Goal: Transaction & Acquisition: Purchase product/service

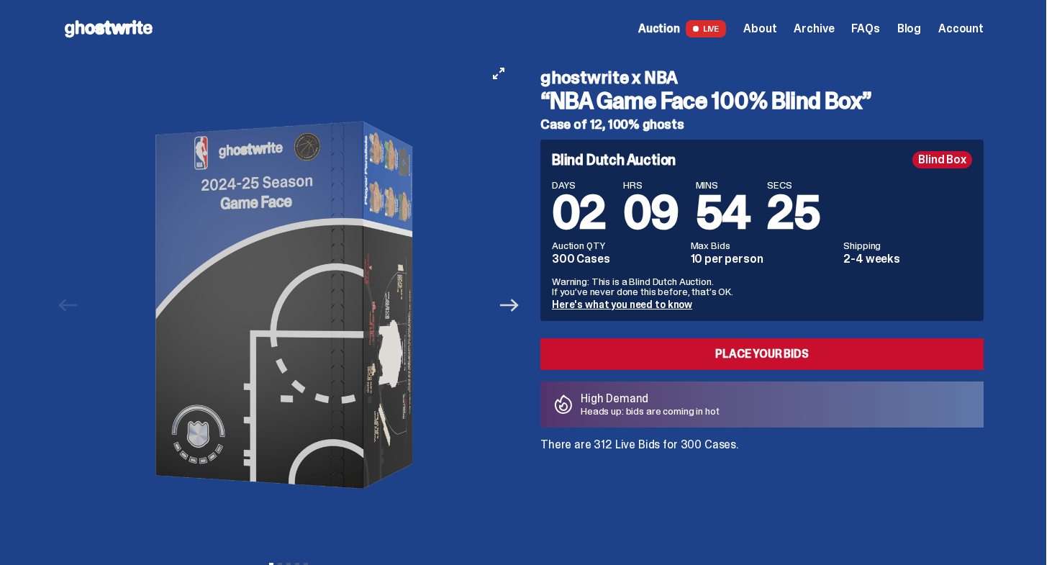
click at [519, 311] on icon "Next" at bounding box center [509, 305] width 19 height 19
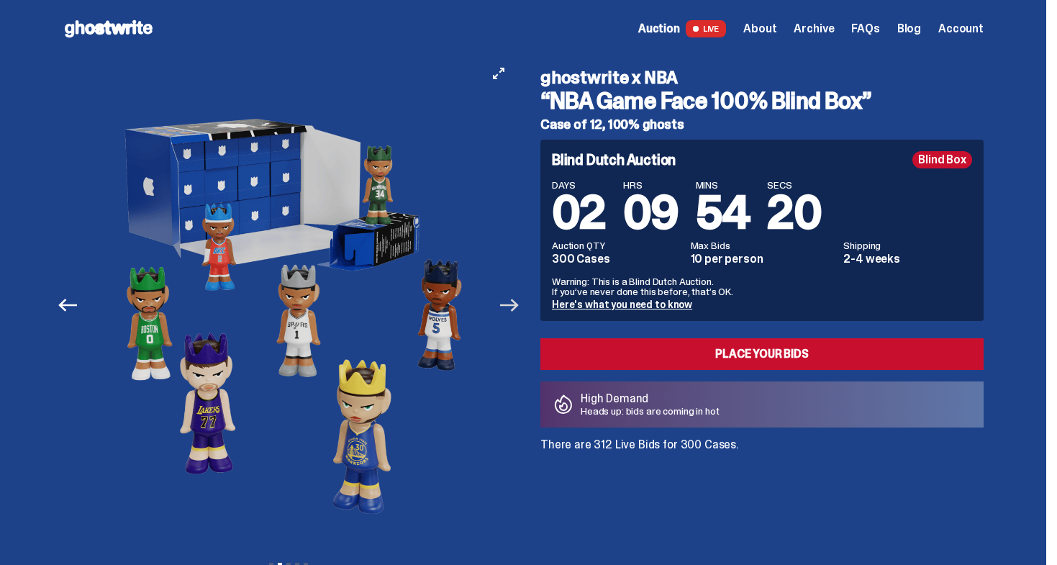
click at [519, 311] on icon "Next" at bounding box center [509, 305] width 19 height 19
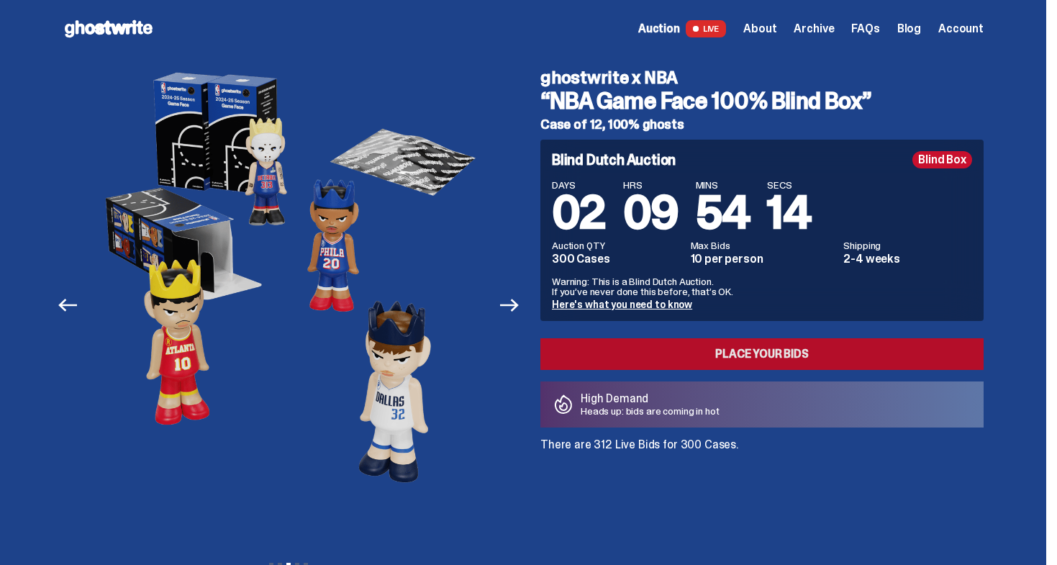
click at [636, 356] on link "Place your Bids" at bounding box center [762, 354] width 443 height 32
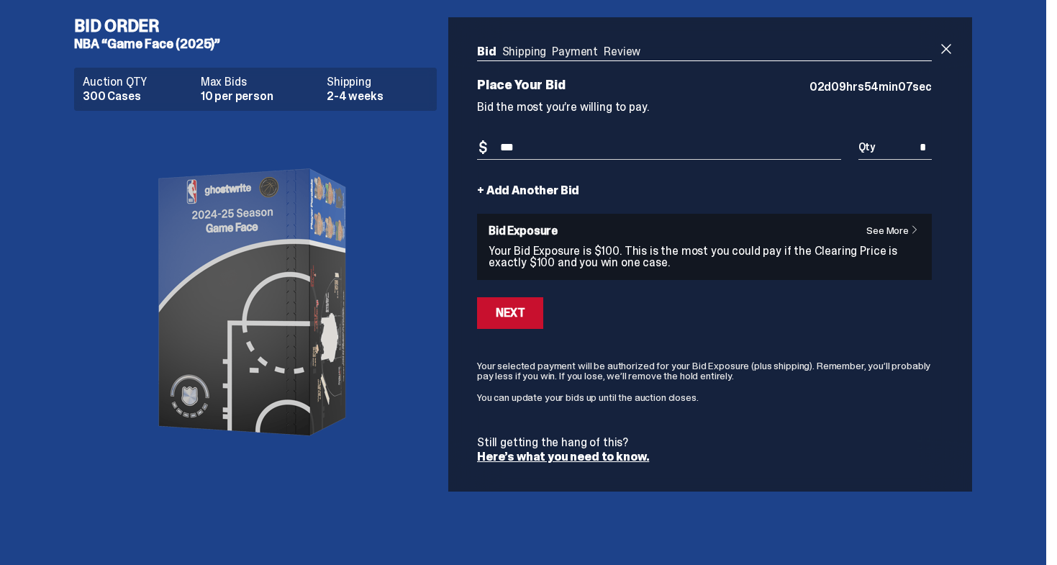
type input "***"
click at [862, 122] on div "Place Your Bid 02 d 09 hrs 54 min 07 sec Bid the most you’re willing to pay. Bi…" at bounding box center [704, 270] width 455 height 384
click at [520, 317] on div "Next" at bounding box center [510, 313] width 29 height 12
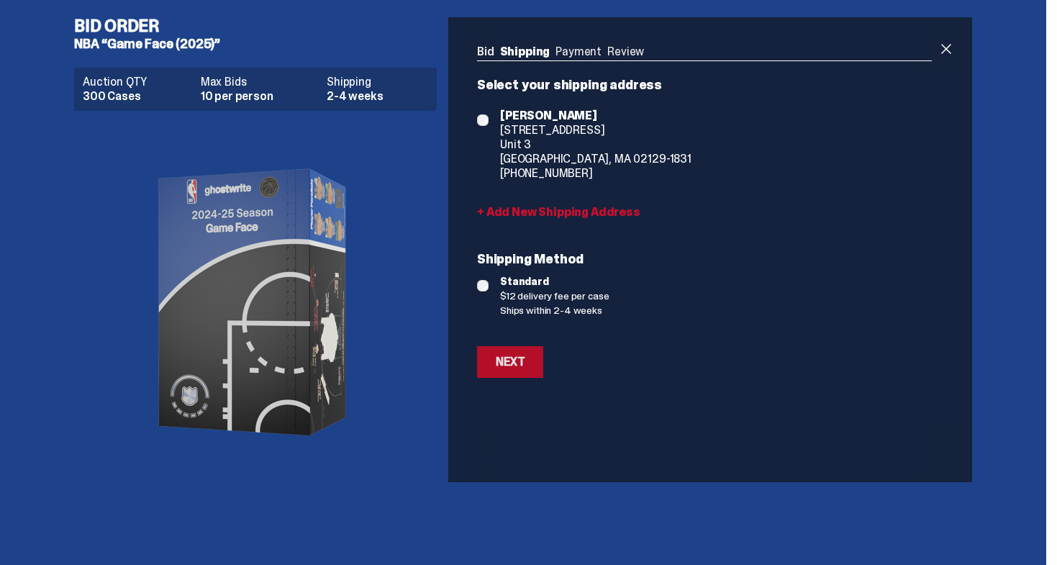
click at [518, 368] on div "Next" at bounding box center [510, 362] width 29 height 12
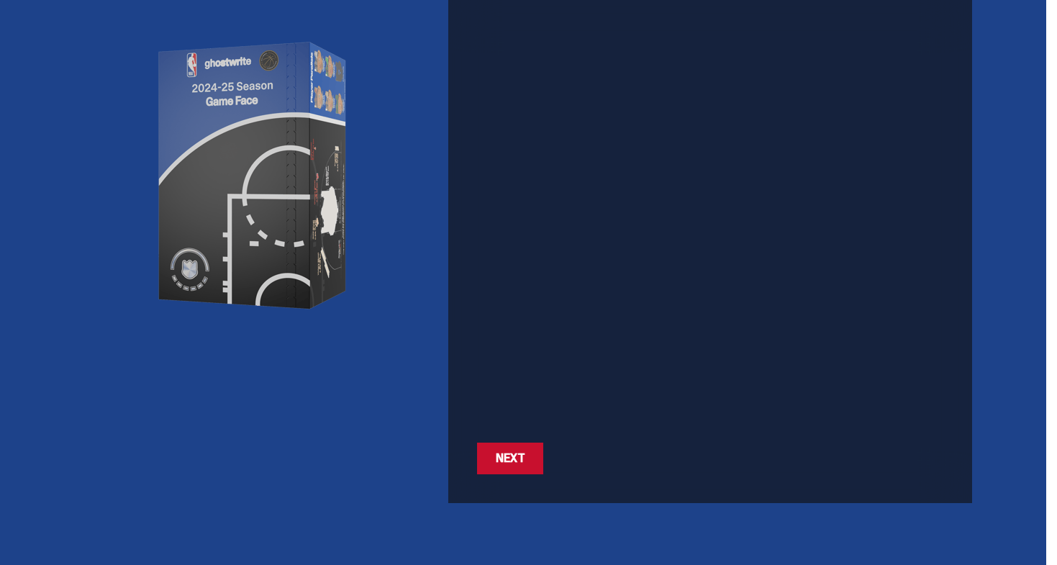
scroll to position [127, 0]
click at [525, 464] on div "Next" at bounding box center [510, 459] width 29 height 12
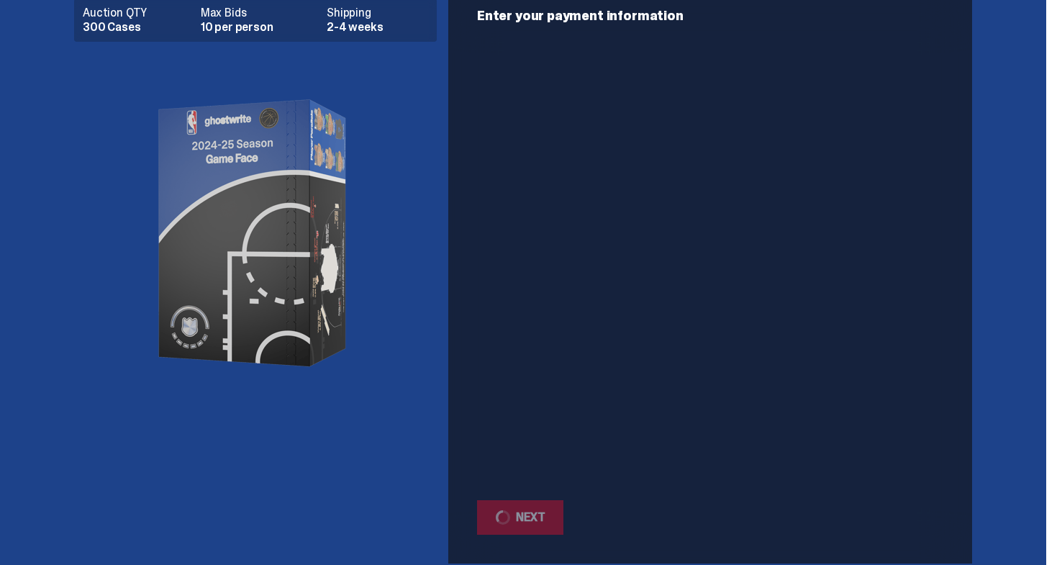
scroll to position [45, 1]
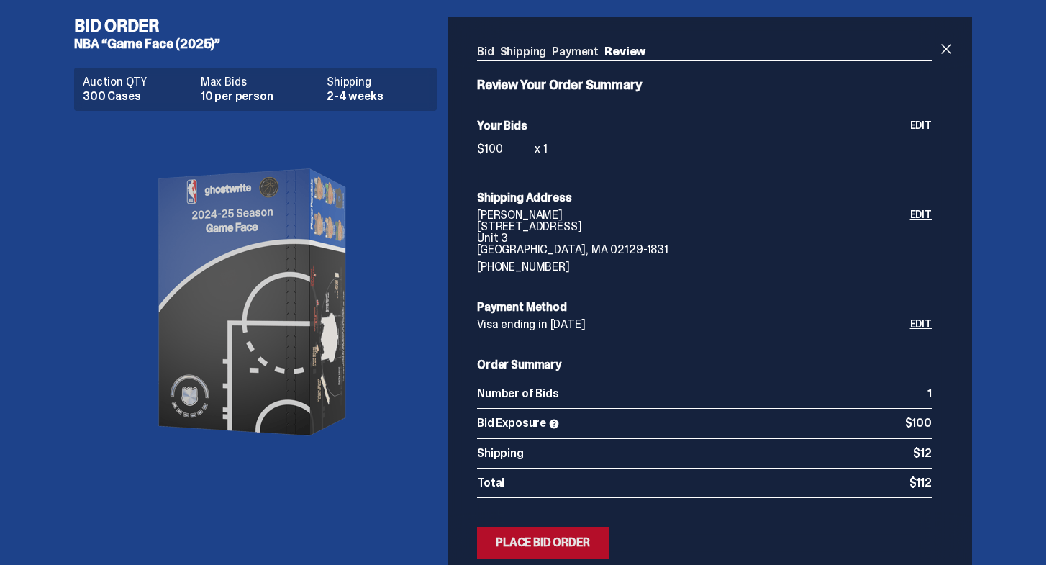
click at [543, 538] on div "Place Bid Order" at bounding box center [543, 543] width 94 height 12
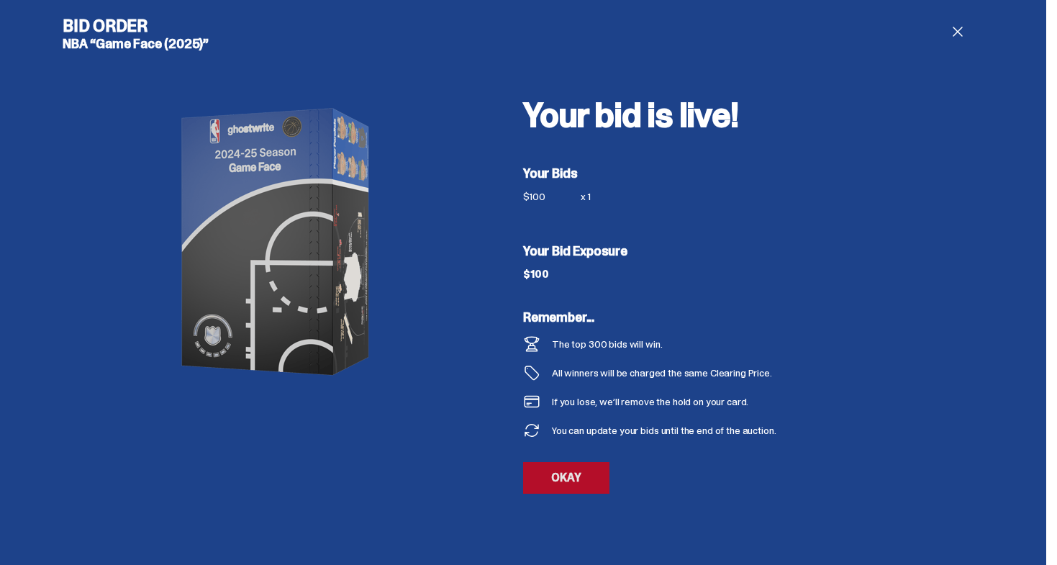
click at [592, 484] on link "OKAY" at bounding box center [566, 478] width 86 height 32
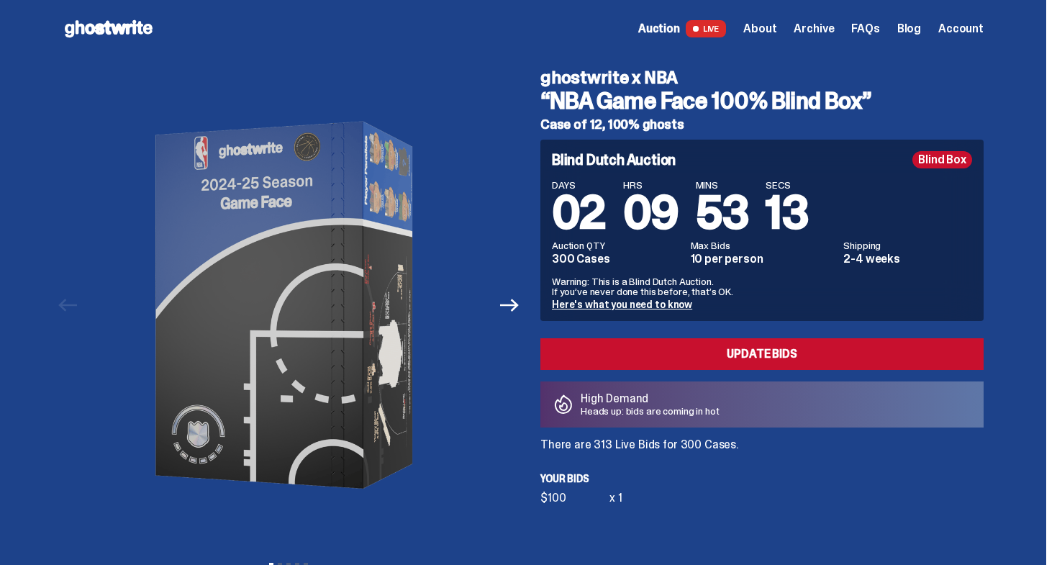
click at [122, 24] on icon at bounding box center [109, 28] width 92 height 23
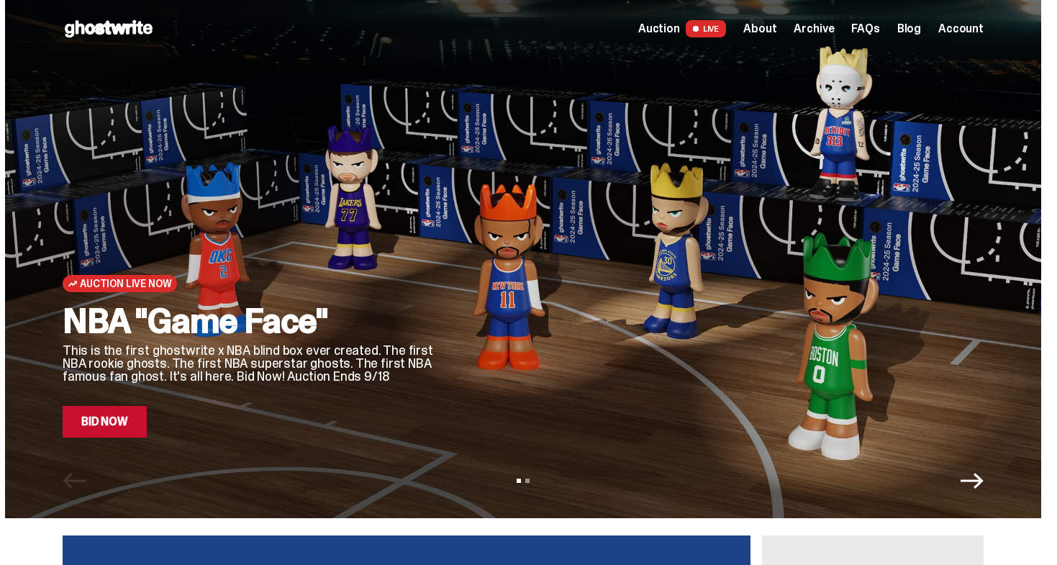
click at [818, 32] on span "Archive" at bounding box center [814, 29] width 40 height 12
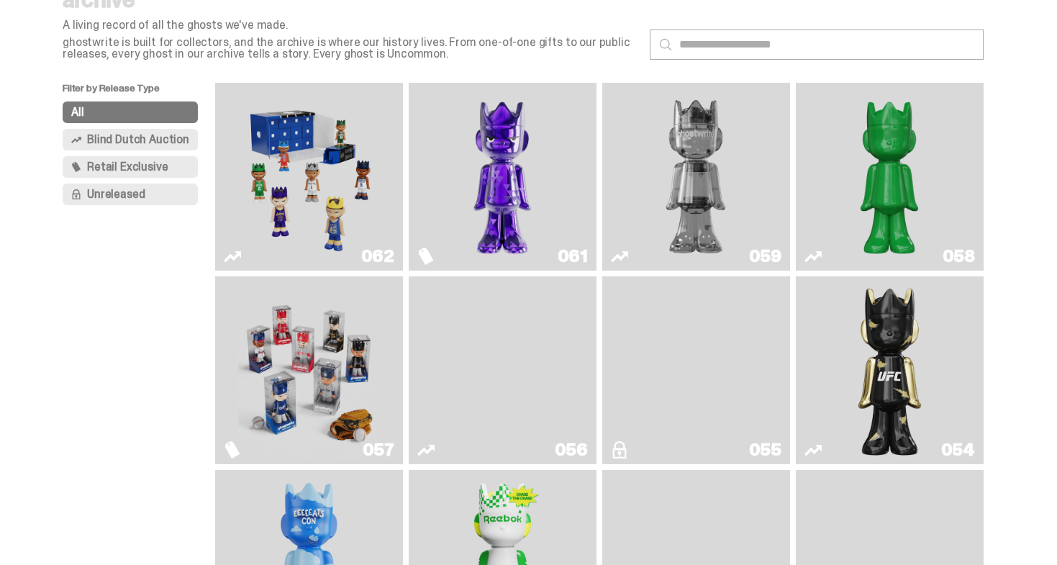
scroll to position [73, 0]
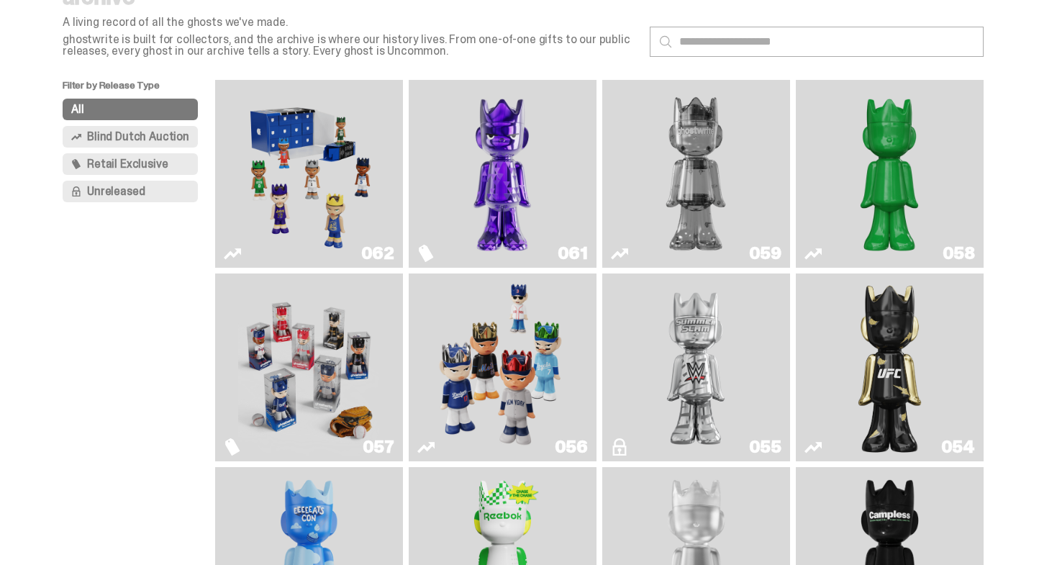
click at [456, 166] on img "Fantasy" at bounding box center [502, 174] width 141 height 176
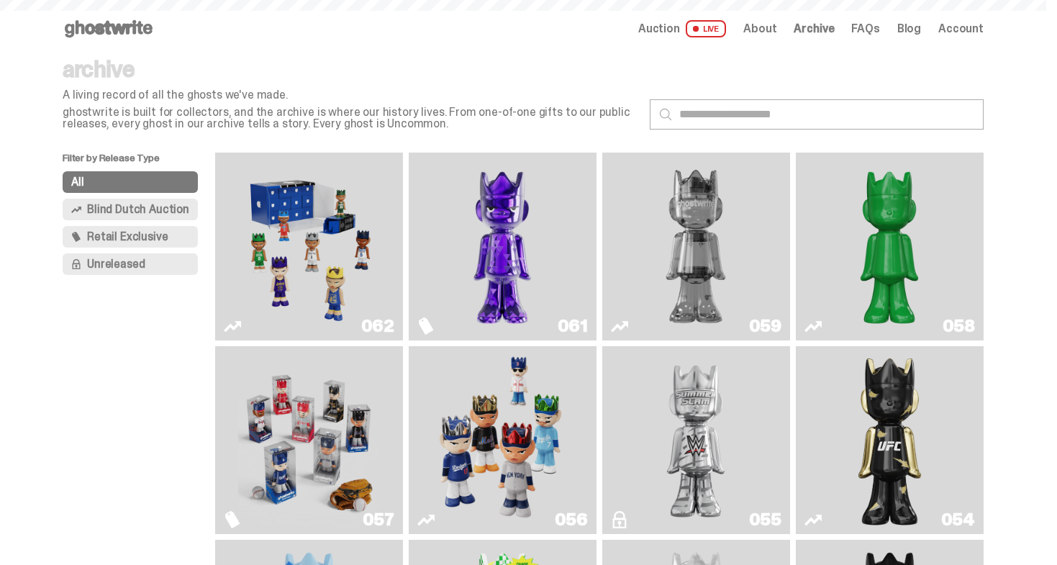
scroll to position [73, 0]
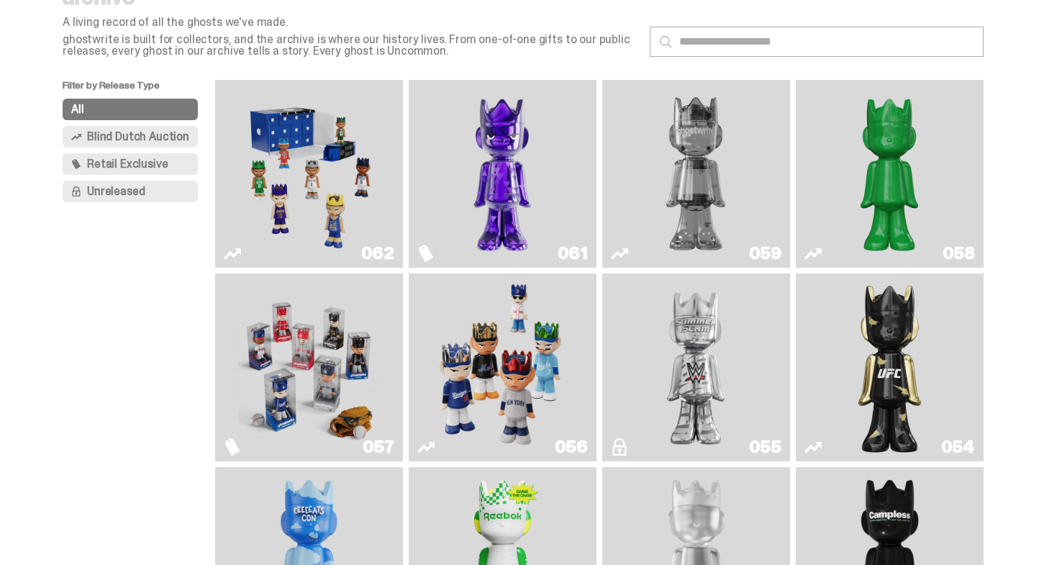
click at [716, 378] on img "I Was There SummerSlam" at bounding box center [696, 367] width 141 height 176
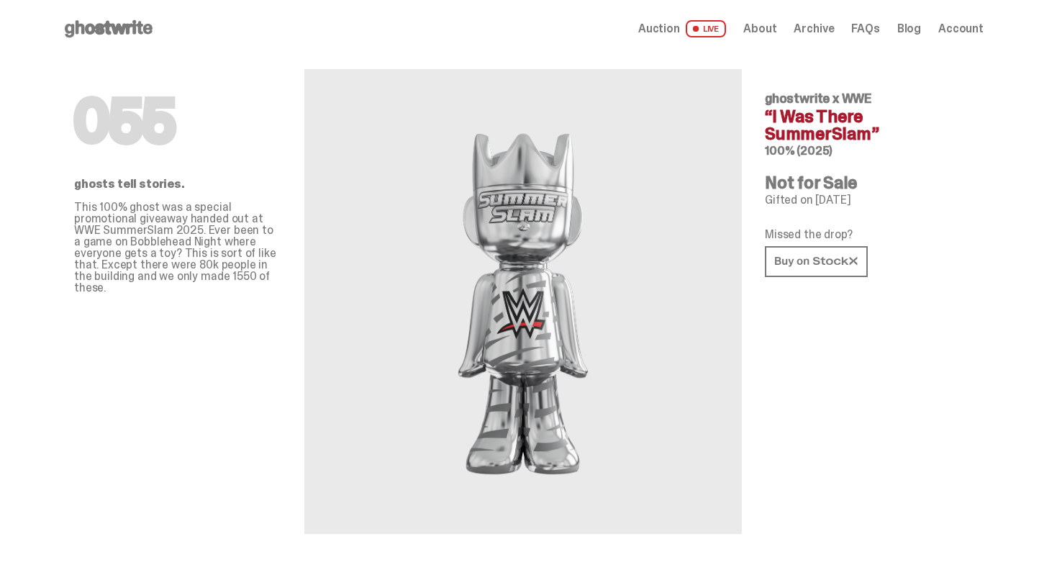
click at [808, 186] on h4 "Not for Sale" at bounding box center [868, 182] width 207 height 17
click at [798, 185] on h4 "Not for Sale" at bounding box center [868, 182] width 207 height 17
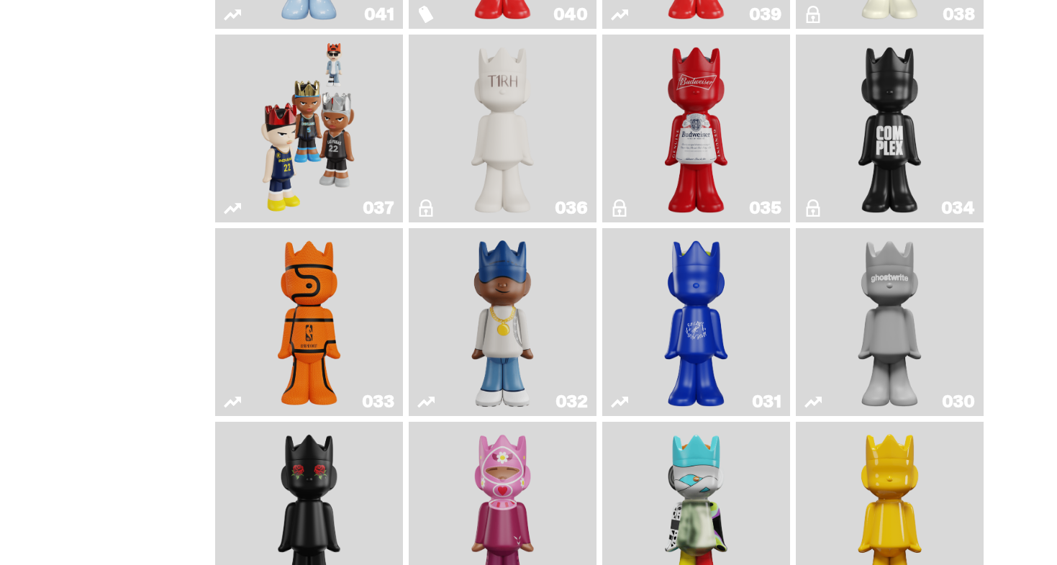
scroll to position [1282, 0]
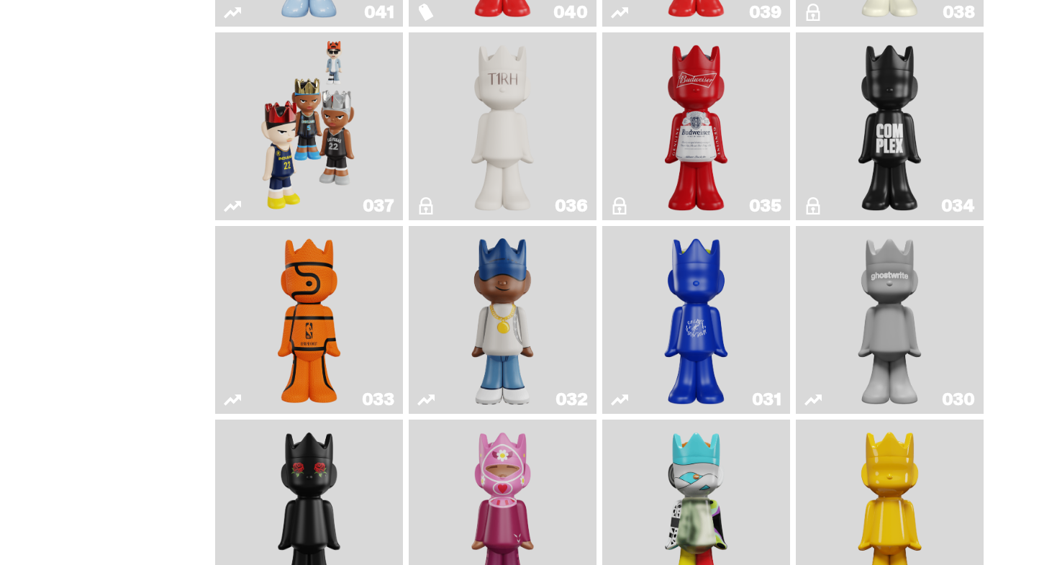
click at [356, 215] on img "Game Face (2024)" at bounding box center [309, 126] width 99 height 176
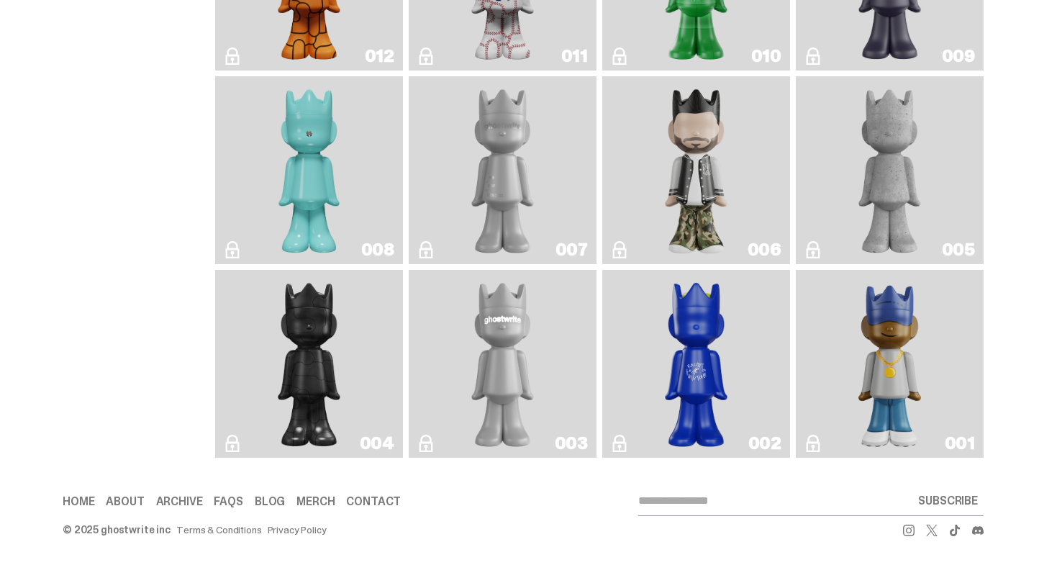
scroll to position [2651, 0]
click at [753, 258] on link "006" at bounding box center [696, 170] width 171 height 176
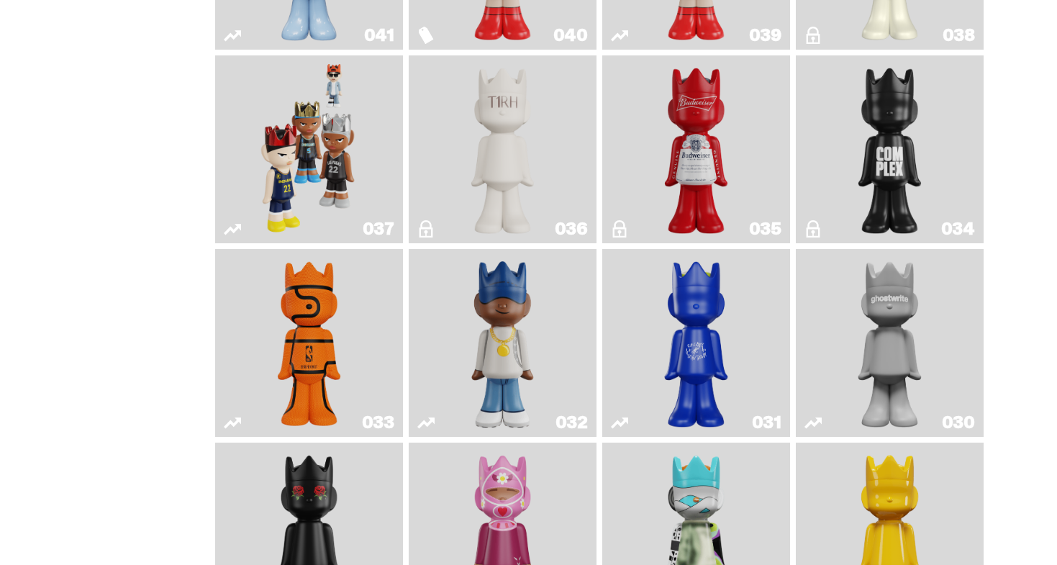
scroll to position [1257, 0]
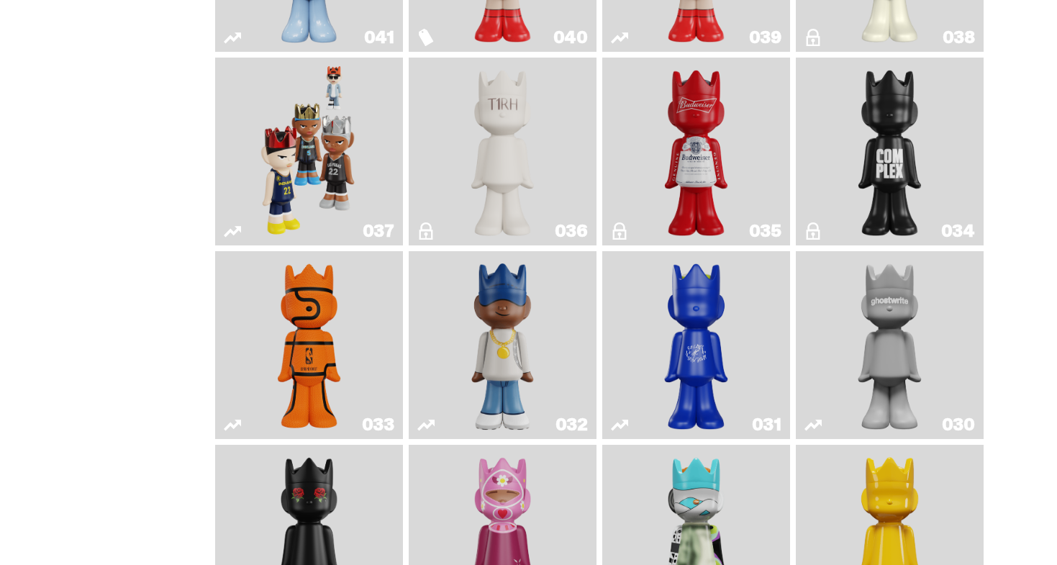
click at [757, 194] on link "035" at bounding box center [696, 151] width 171 height 176
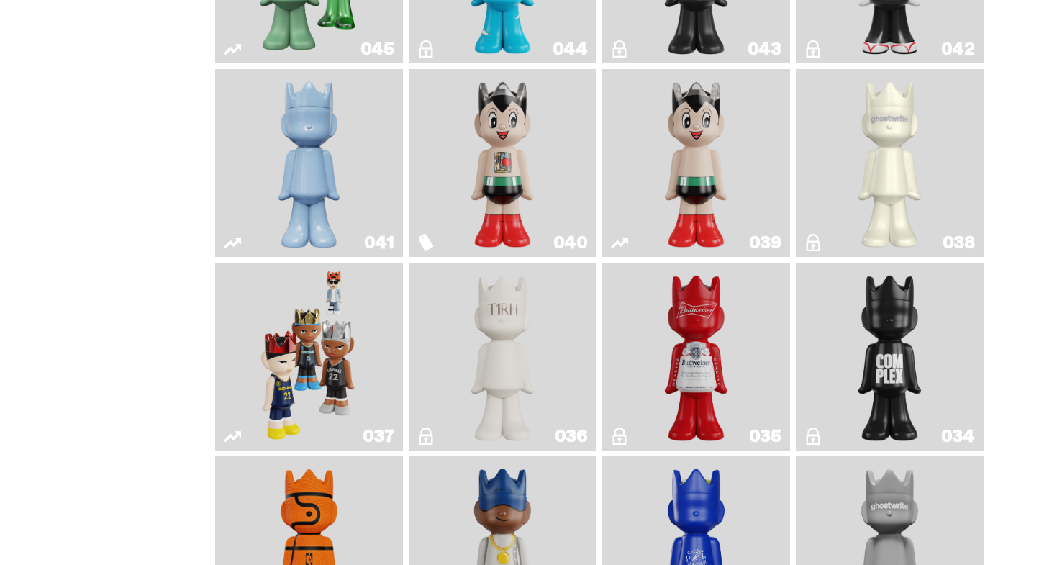
scroll to position [929, 0]
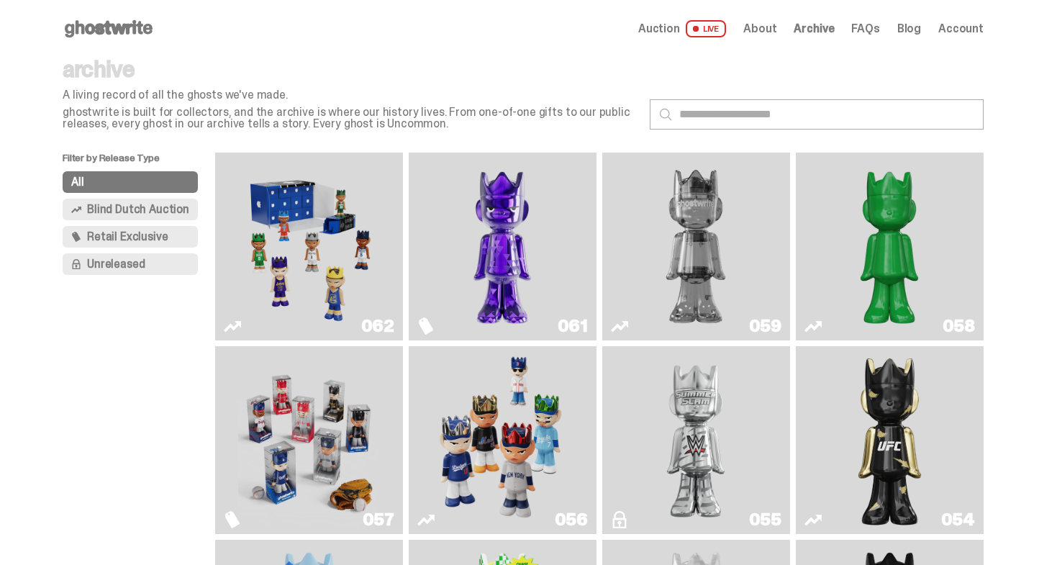
scroll to position [842, 0]
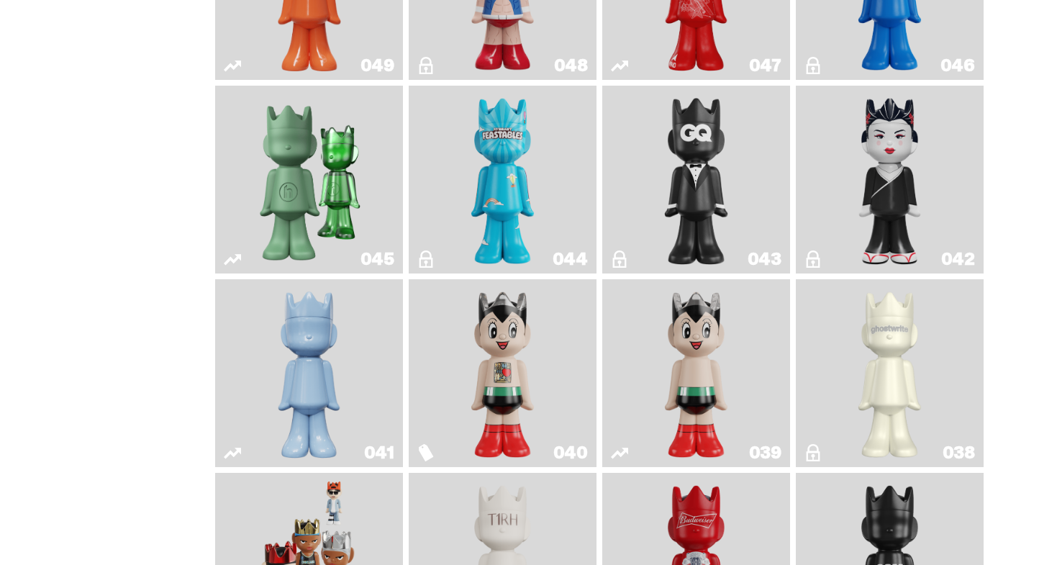
click at [488, 225] on img "Feastables" at bounding box center [503, 179] width 76 height 176
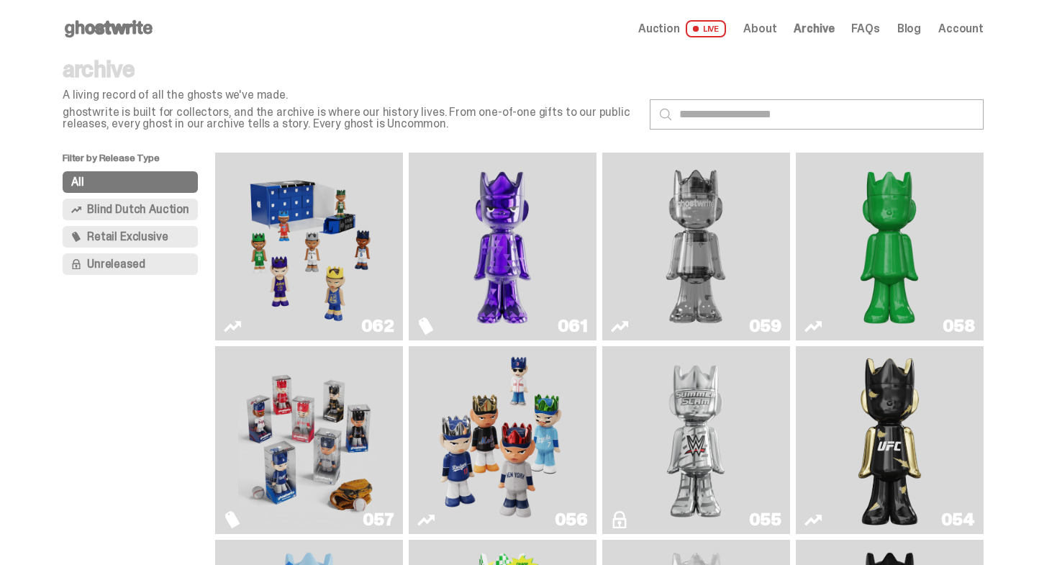
click at [129, 31] on use at bounding box center [109, 28] width 88 height 17
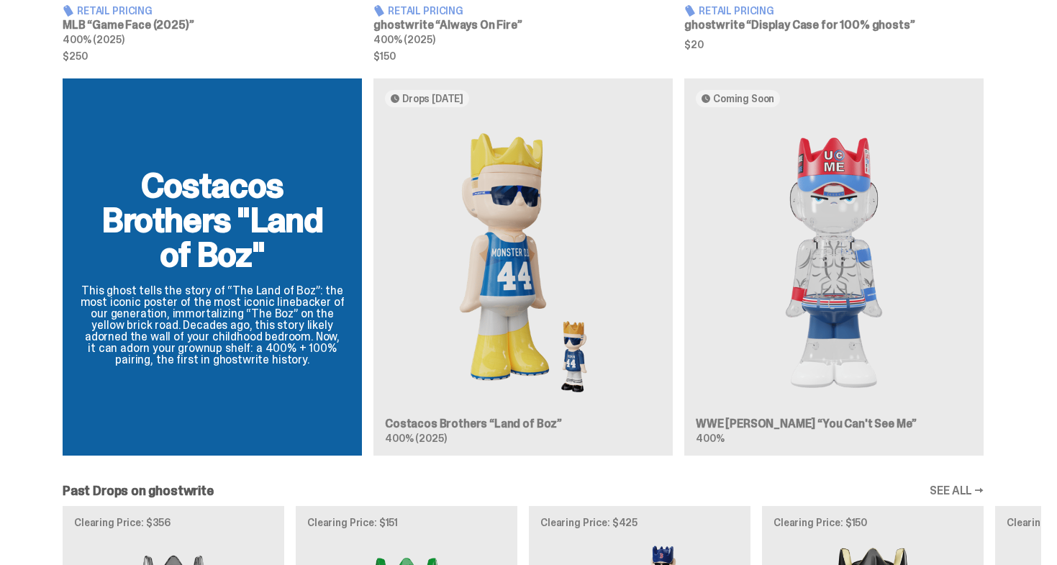
scroll to position [1260, 0]
click at [823, 314] on img at bounding box center [834, 262] width 276 height 288
click at [842, 202] on img at bounding box center [834, 262] width 276 height 288
click at [719, 96] on span "Coming Soon" at bounding box center [743, 98] width 61 height 12
click at [211, 220] on h2 "Costacos Brothers "Land of Boz"" at bounding box center [212, 220] width 265 height 104
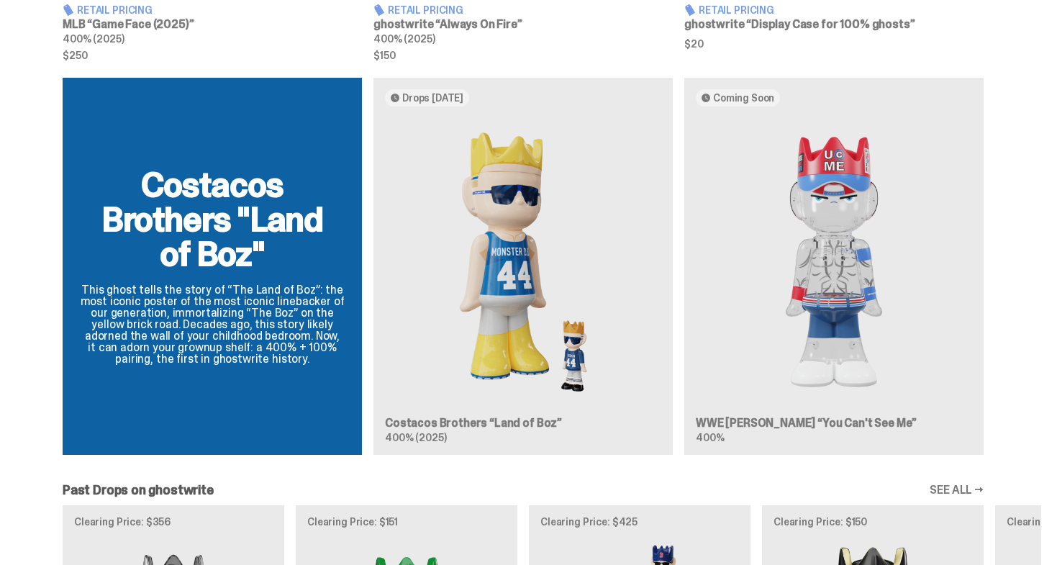
click at [211, 220] on h2 "Costacos Brothers "Land of Boz"" at bounding box center [212, 220] width 265 height 104
click at [211, 322] on p "This ghost tells the story of “The Land of Boz”: the most iconic poster of the …" at bounding box center [212, 324] width 265 height 81
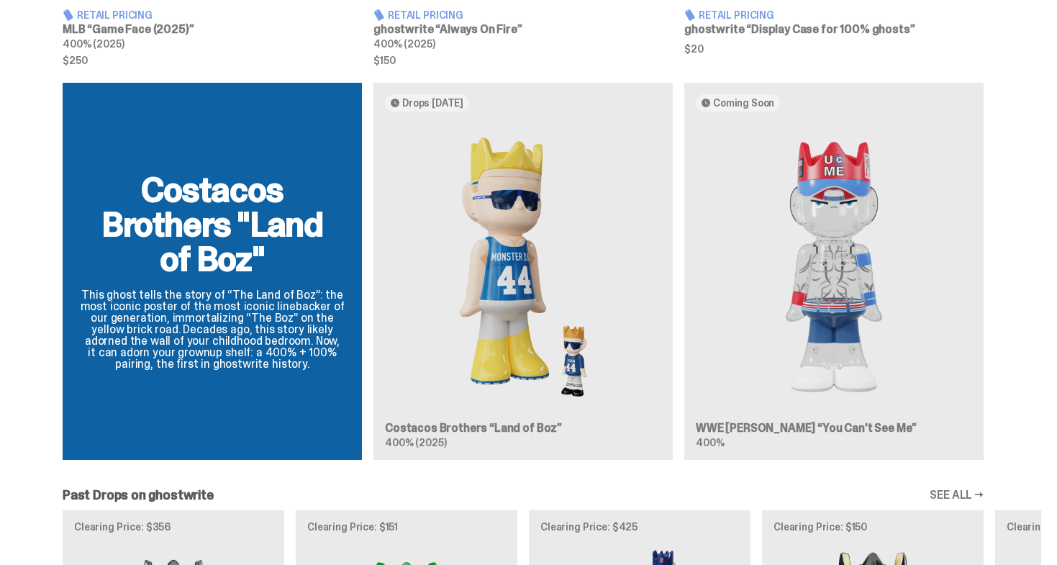
scroll to position [1255, 0]
click at [822, 425] on h3 "WWE [PERSON_NAME] “You Can't See Me”" at bounding box center [834, 429] width 276 height 12
click at [771, 451] on article "Coming Soon WWE John Cena “You Can't See Me” 400%" at bounding box center [834, 271] width 299 height 377
click at [771, 424] on h3 "WWE [PERSON_NAME] “You Can't See Me”" at bounding box center [834, 429] width 276 height 12
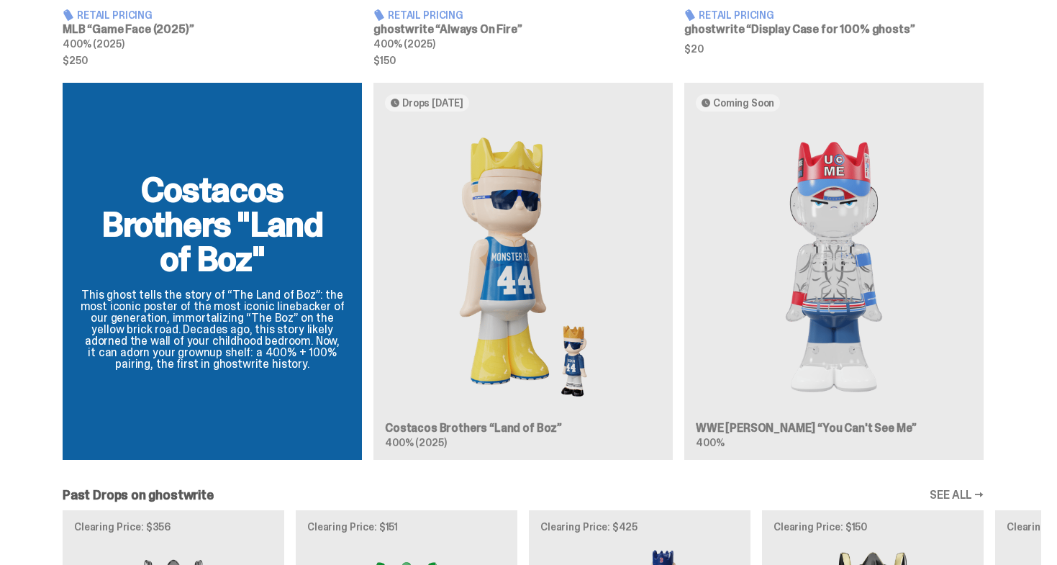
click at [772, 433] on h3 "WWE [PERSON_NAME] “You Can't See Me”" at bounding box center [834, 429] width 276 height 12
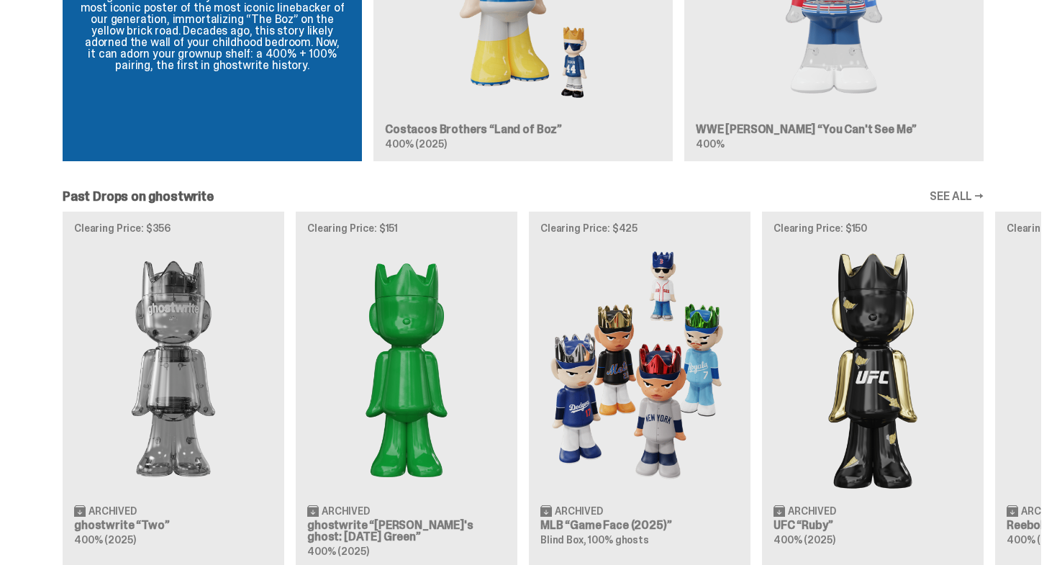
scroll to position [1649, 0]
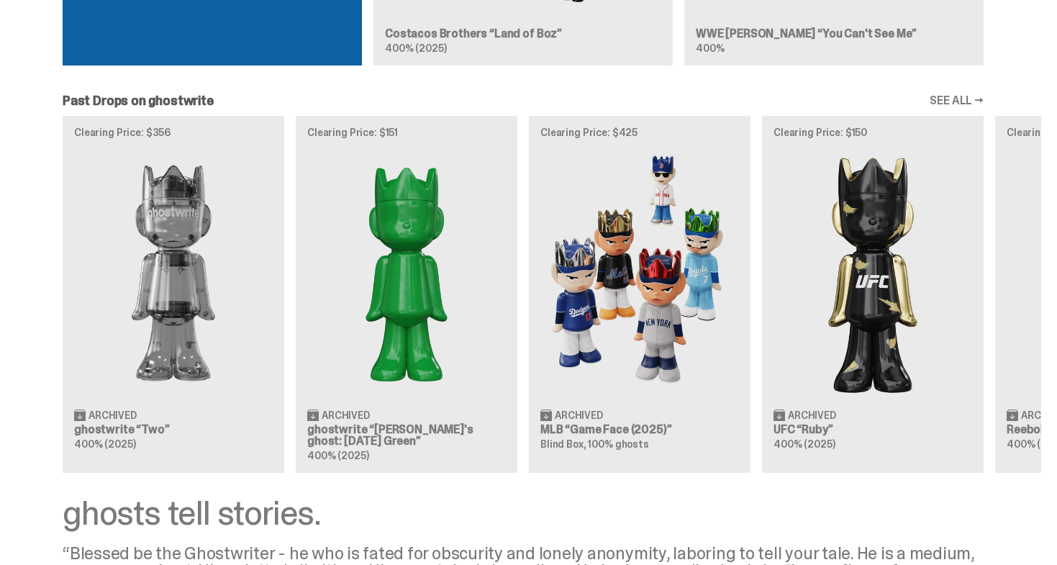
click at [955, 95] on link "SEE ALL →" at bounding box center [957, 101] width 54 height 12
